Goal: Transaction & Acquisition: Purchase product/service

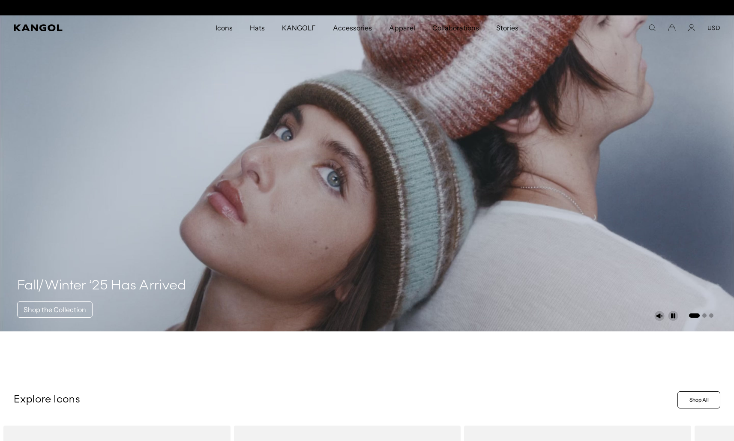
scroll to position [0, 177]
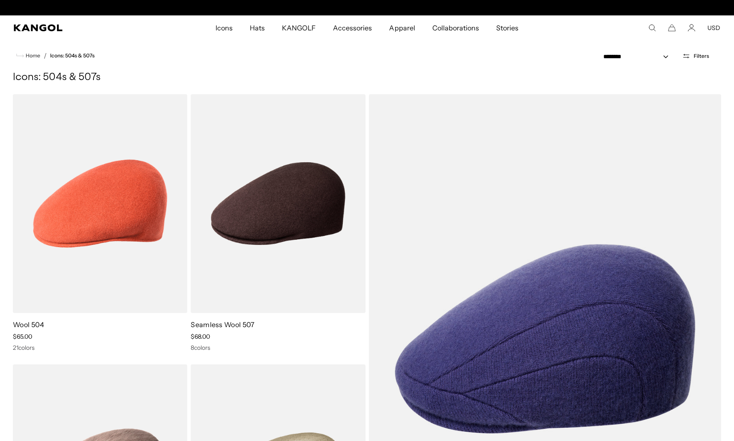
scroll to position [0, 177]
